Goal: Task Accomplishment & Management: Manage account settings

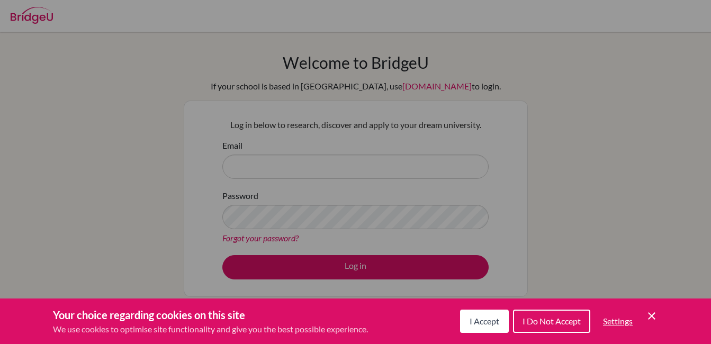
click at [303, 161] on div "Cookie Preferences" at bounding box center [355, 172] width 711 height 344
click at [651, 314] on icon "Cookie Control Close Icon" at bounding box center [652, 316] width 13 height 13
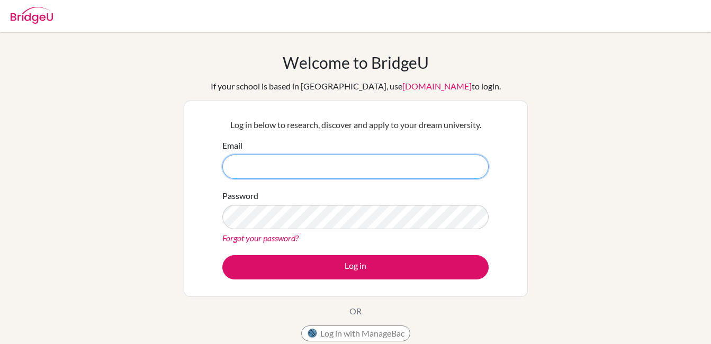
click at [412, 164] on input "Email" at bounding box center [355, 167] width 266 height 24
type input "[EMAIL_ADDRESS][PERSON_NAME][DOMAIN_NAME]"
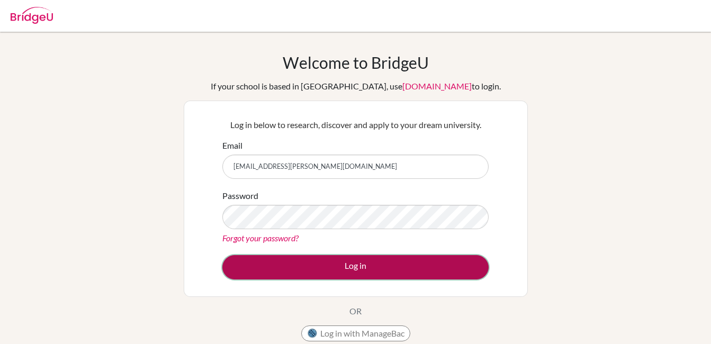
click at [348, 267] on button "Log in" at bounding box center [355, 267] width 266 height 24
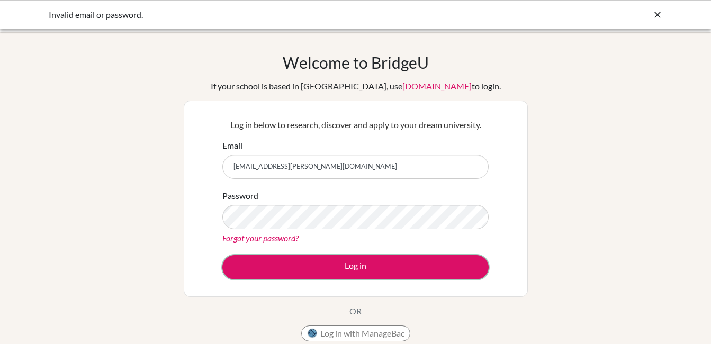
click at [348, 267] on button "Log in" at bounding box center [355, 267] width 266 height 24
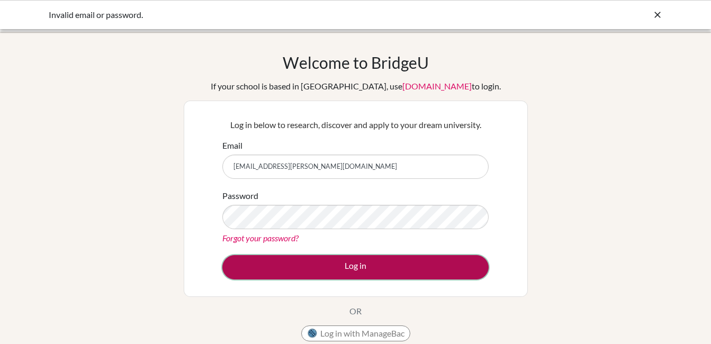
click at [435, 268] on button "Log in" at bounding box center [355, 267] width 266 height 24
